Goal: Information Seeking & Learning: Learn about a topic

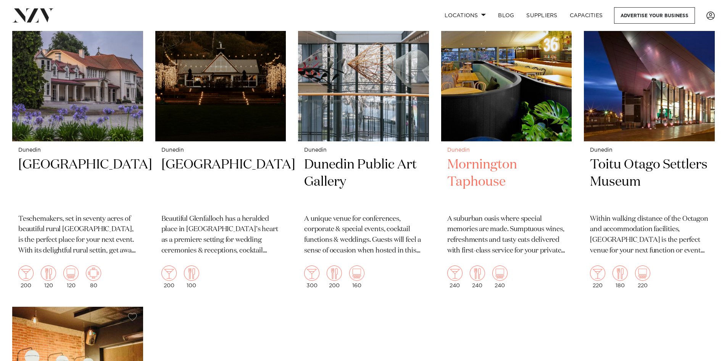
scroll to position [725, 0]
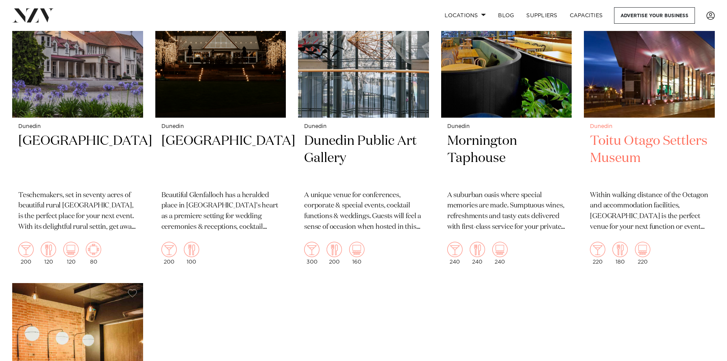
click at [631, 132] on h2 "Toitu Otago Settlers Museum" at bounding box center [649, 158] width 119 height 52
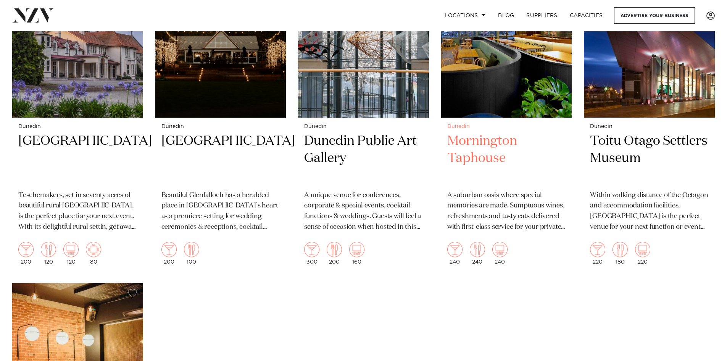
scroll to position [723, 0]
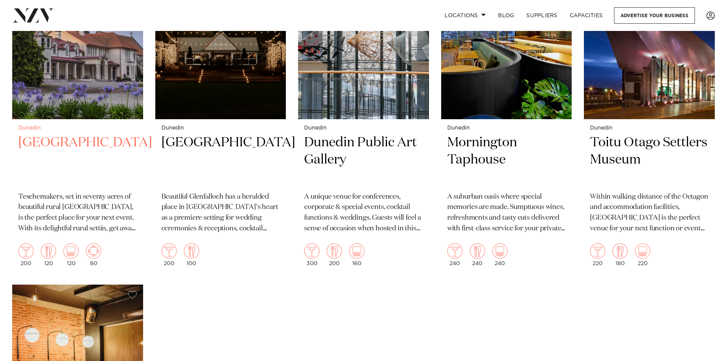
click at [90, 88] on img at bounding box center [77, 32] width 131 height 176
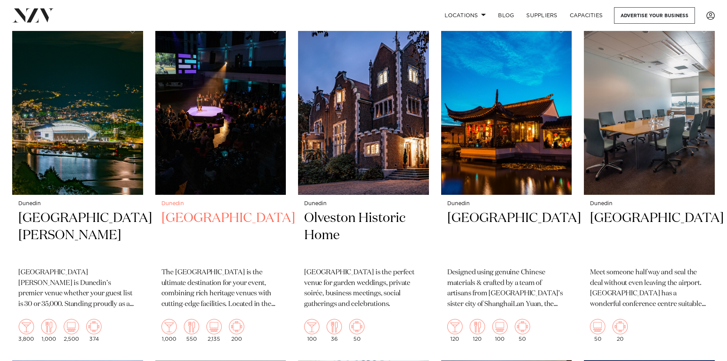
click at [221, 104] on img at bounding box center [220, 107] width 131 height 176
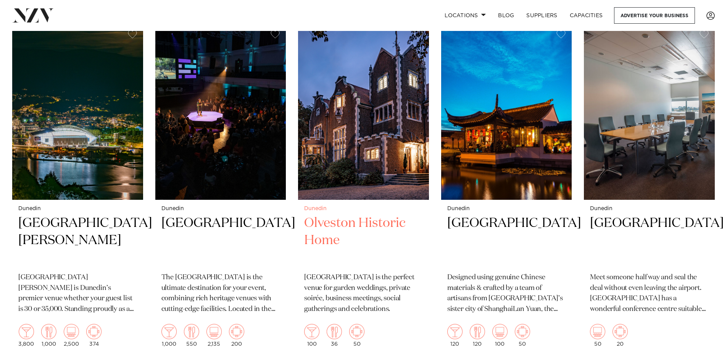
click at [366, 128] on img at bounding box center [363, 112] width 131 height 176
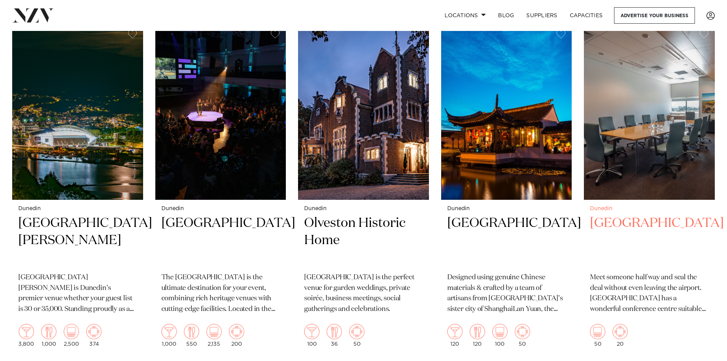
click at [661, 167] on img at bounding box center [649, 112] width 131 height 176
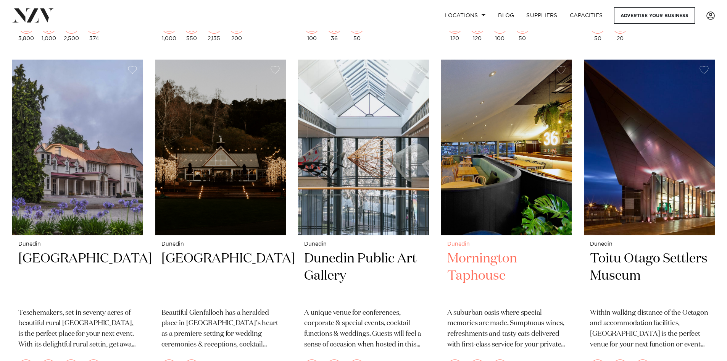
scroll to position [646, 0]
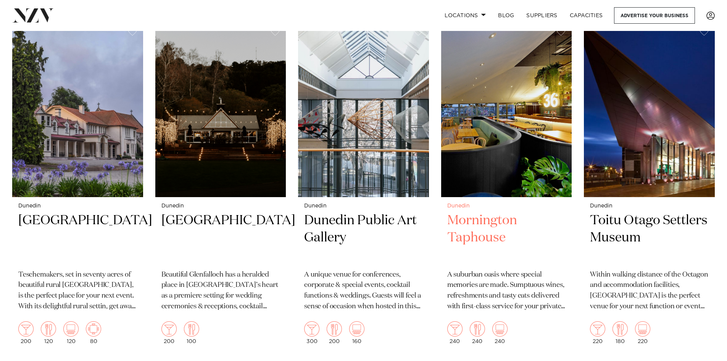
click at [505, 212] on h2 "Mornington Taphouse" at bounding box center [506, 238] width 119 height 52
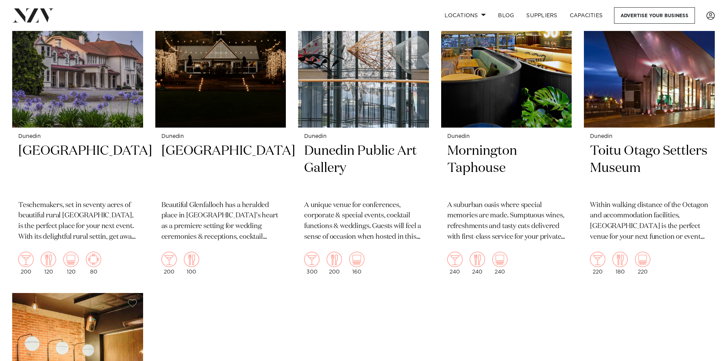
scroll to position [1026, 0]
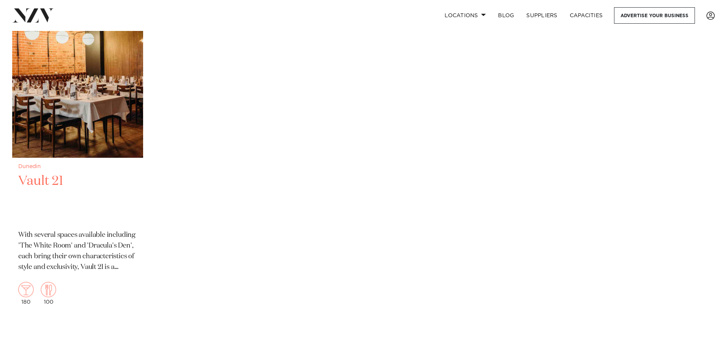
click at [116, 128] on img at bounding box center [77, 70] width 131 height 176
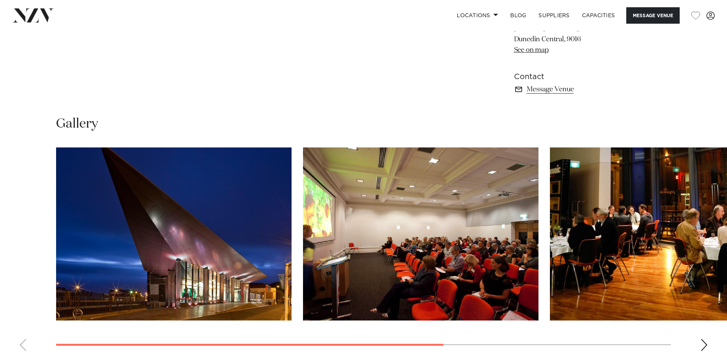
scroll to position [534, 0]
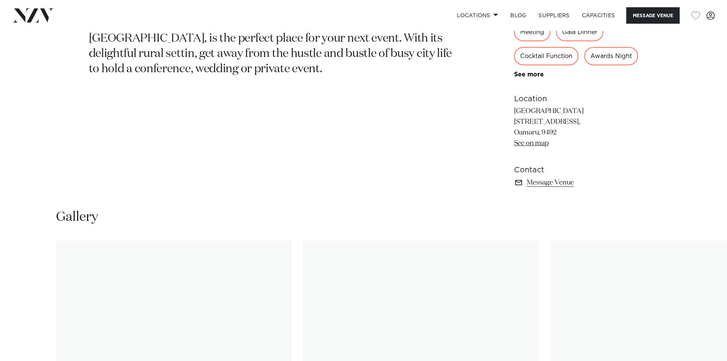
scroll to position [496, 0]
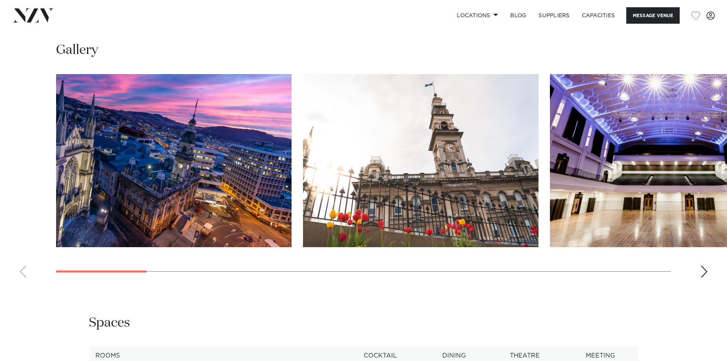
scroll to position [801, 0]
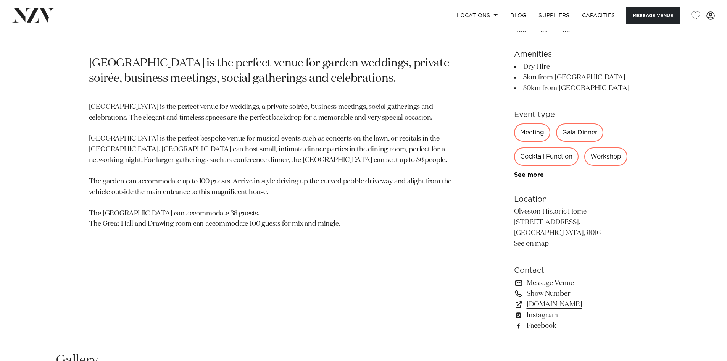
scroll to position [458, 0]
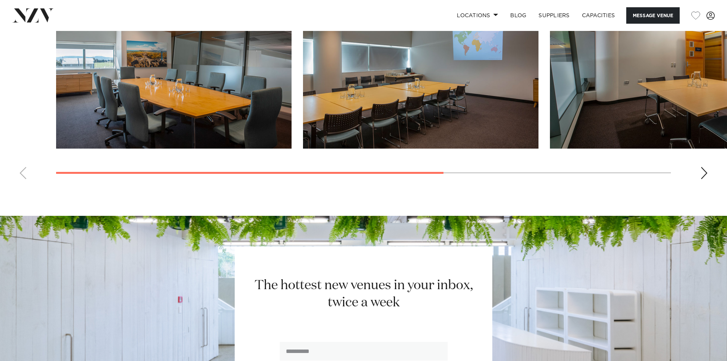
scroll to position [687, 0]
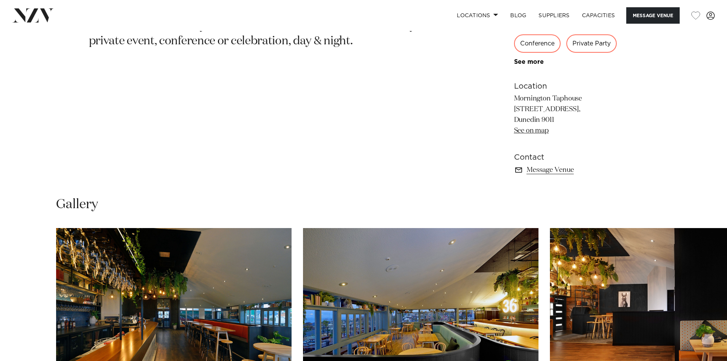
scroll to position [572, 0]
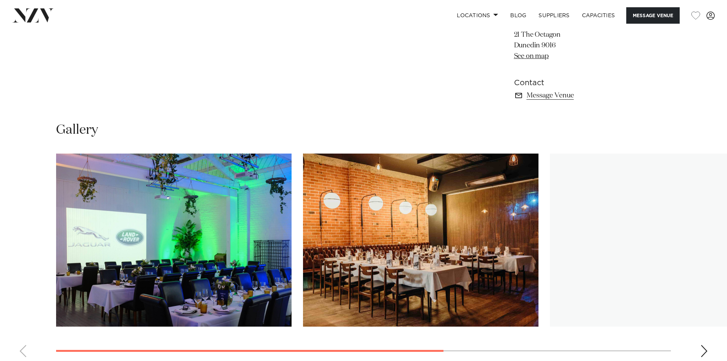
scroll to position [531, 0]
